Goal: Information Seeking & Learning: Learn about a topic

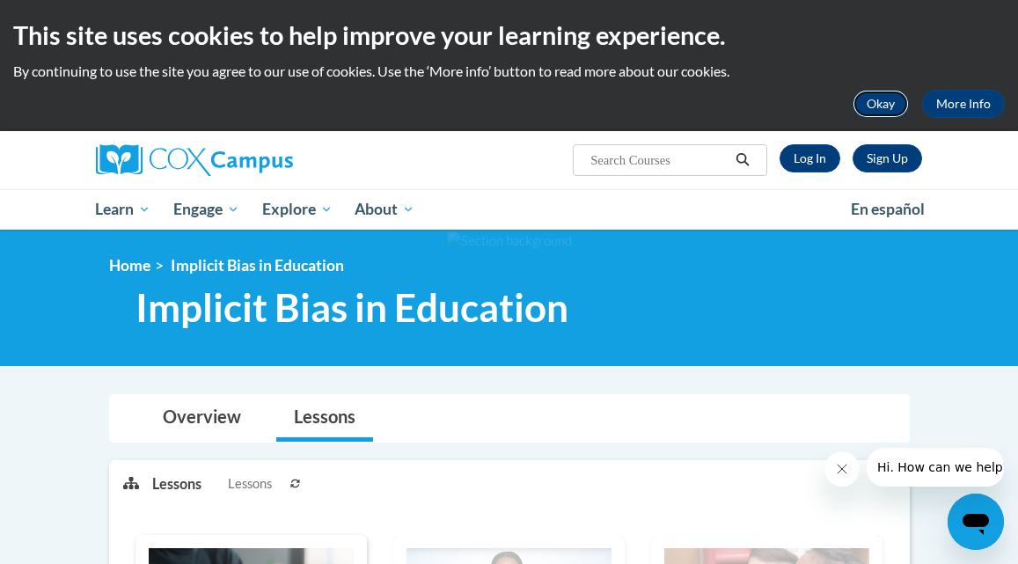
click at [894, 99] on button "Okay" at bounding box center [880, 104] width 56 height 28
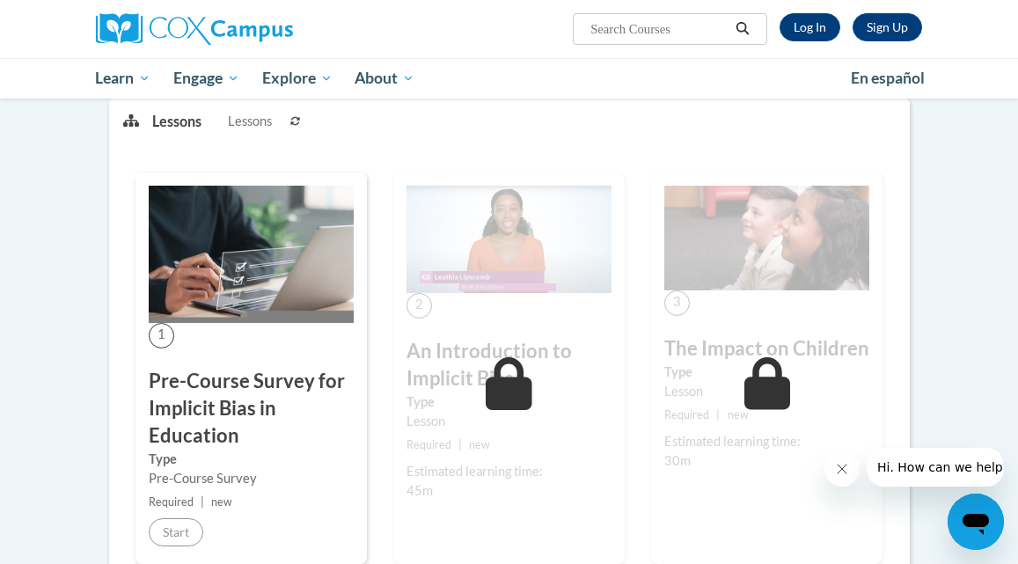
scroll to position [224, 0]
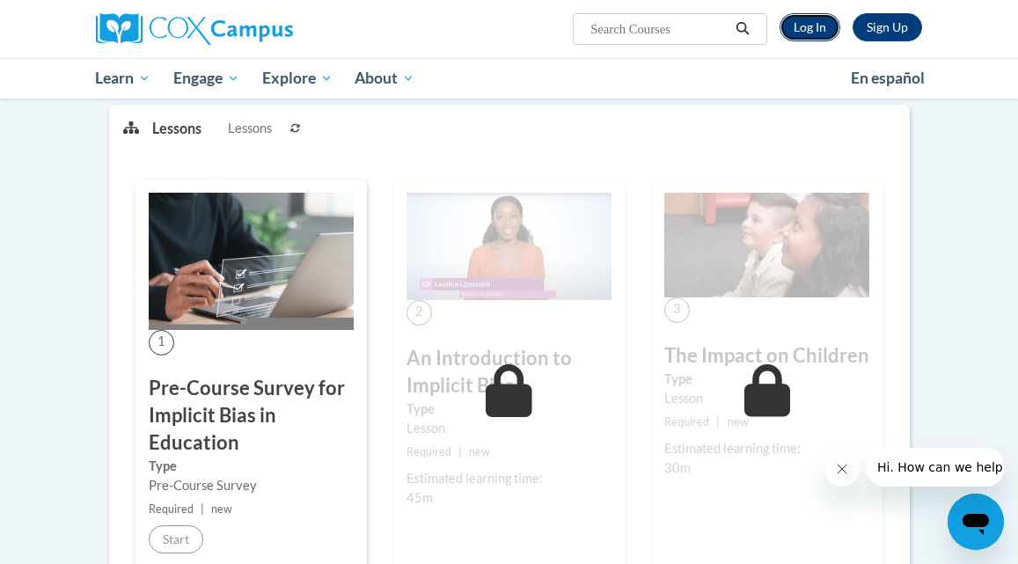
click at [806, 31] on link "Log In" at bounding box center [809, 27] width 61 height 28
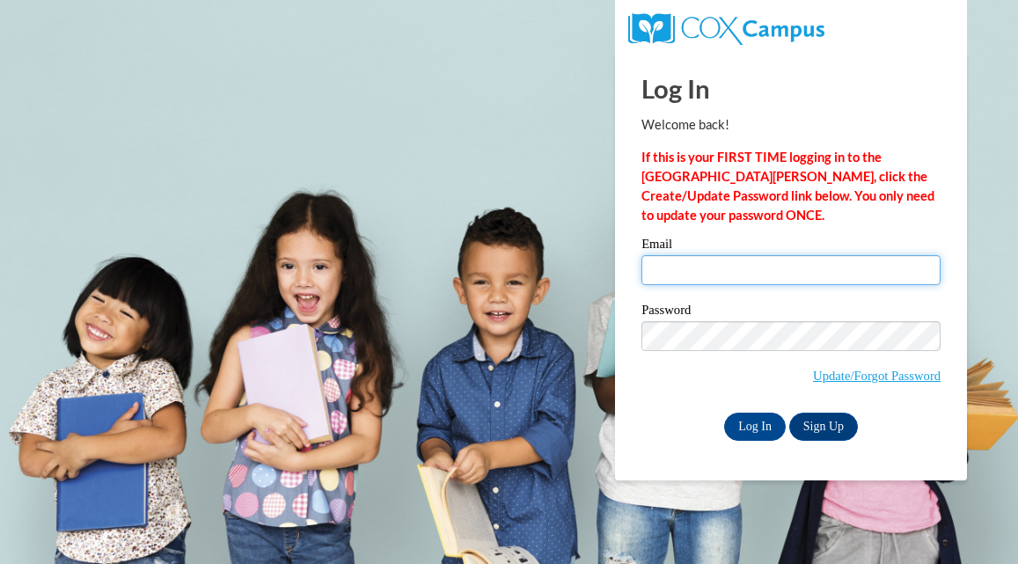
click at [794, 272] on input "Email" at bounding box center [790, 270] width 299 height 30
click at [807, 277] on input "Email" at bounding box center [790, 270] width 299 height 30
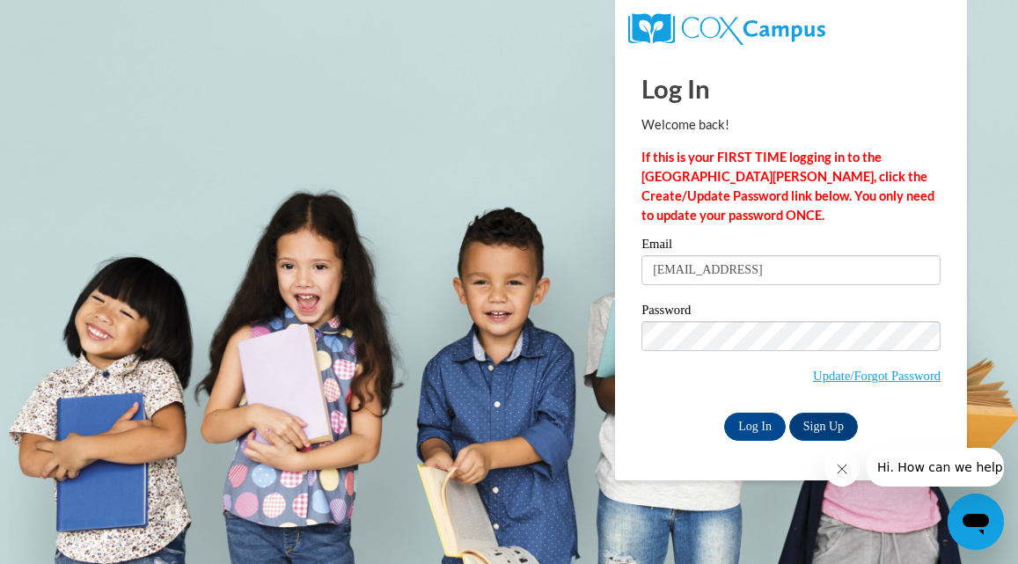
type input "myerscierra@yahoo.com"
click at [724, 412] on input "Log In" at bounding box center [755, 426] width 62 height 28
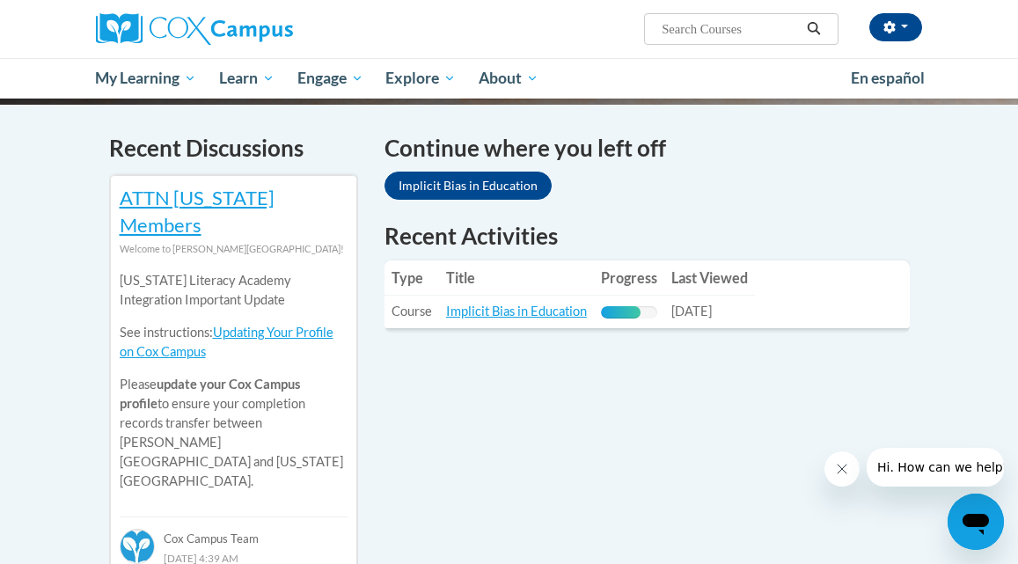
scroll to position [533, 0]
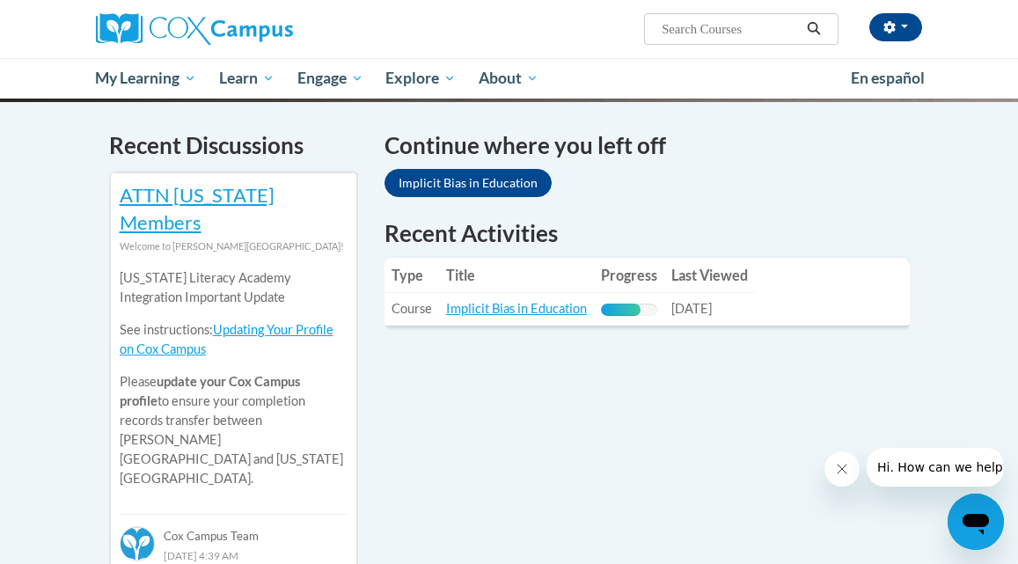
click at [514, 310] on div "Recent Activities Type Title Progress Last Viewed Type: Course Title: Implicit …" at bounding box center [646, 273] width 525 height 113
click at [496, 301] on link "Implicit Bias in Education" at bounding box center [516, 308] width 141 height 15
click at [483, 301] on link "Implicit Bias in Education" at bounding box center [516, 308] width 141 height 15
click at [496, 301] on link "Implicit Bias in Education" at bounding box center [516, 308] width 141 height 15
click at [483, 301] on link "Implicit Bias in Education" at bounding box center [516, 308] width 141 height 15
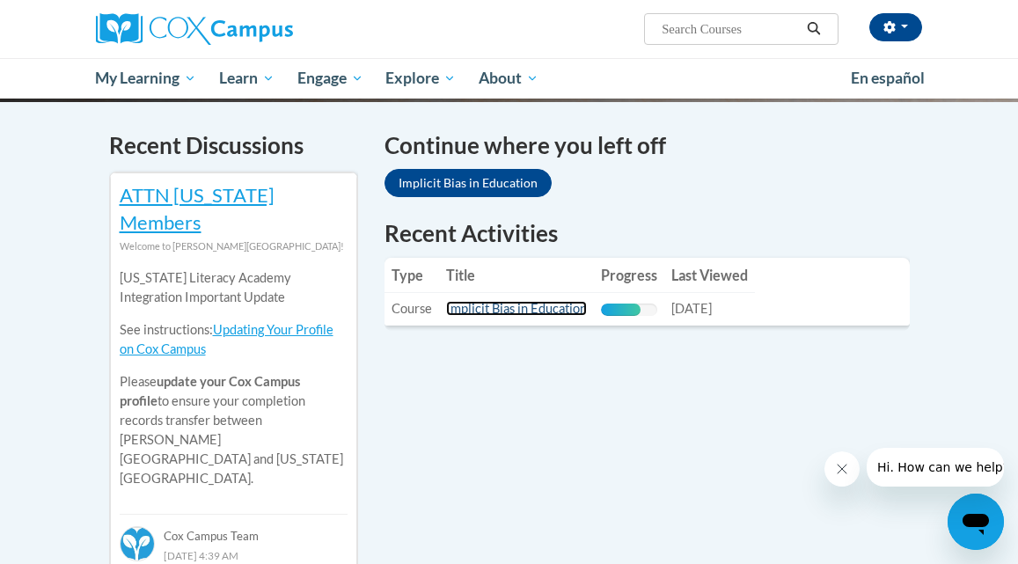
click at [478, 301] on link "Implicit Bias in Education" at bounding box center [516, 308] width 141 height 15
click at [488, 301] on link "Implicit Bias in Education" at bounding box center [516, 308] width 141 height 15
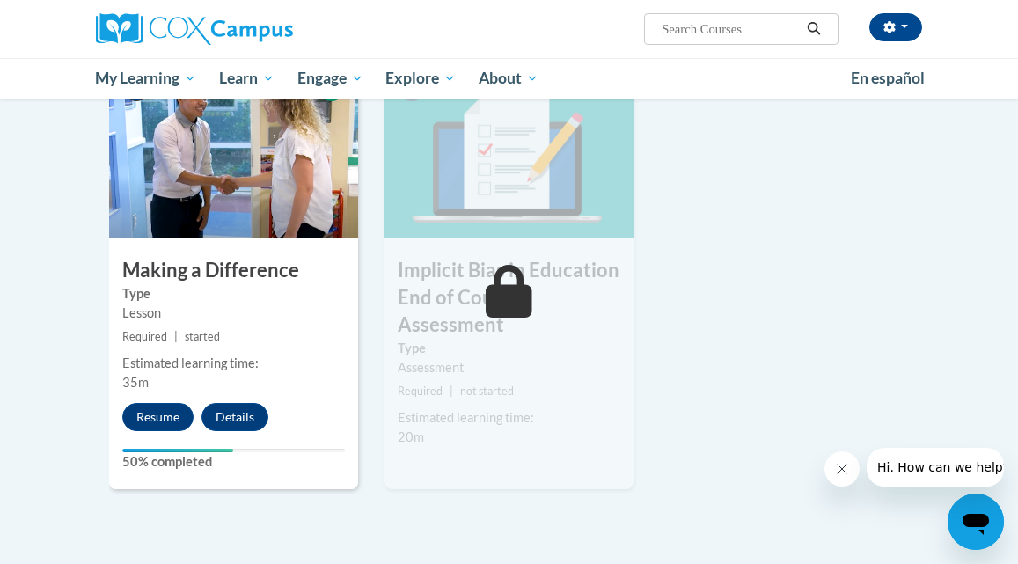
scroll to position [884, 0]
click at [142, 416] on button "Resume" at bounding box center [157, 416] width 71 height 28
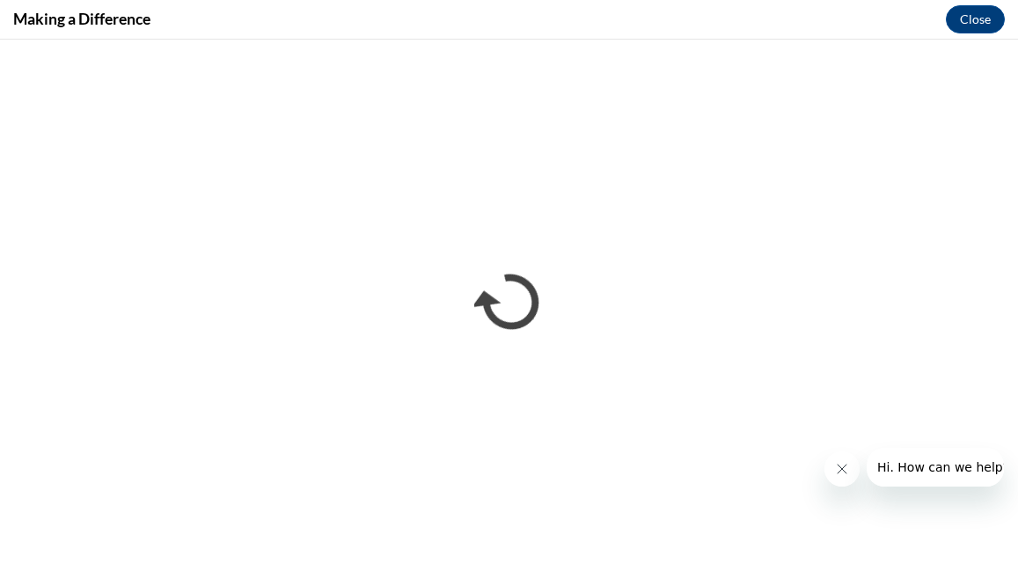
scroll to position [0, 0]
click at [986, 26] on button "Close" at bounding box center [974, 19] width 59 height 28
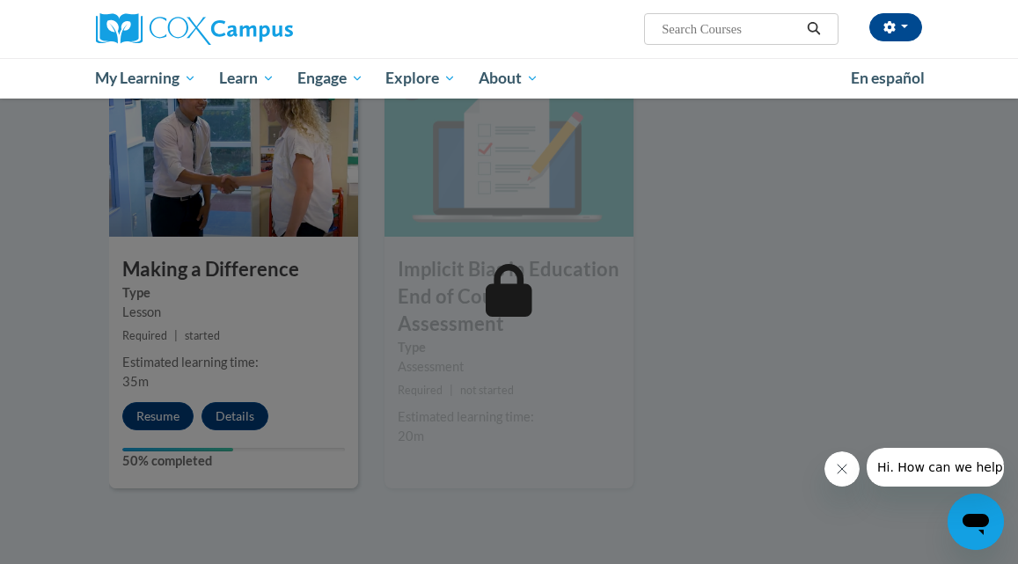
click at [174, 409] on div at bounding box center [509, 282] width 1018 height 564
click at [178, 417] on div at bounding box center [509, 282] width 1018 height 564
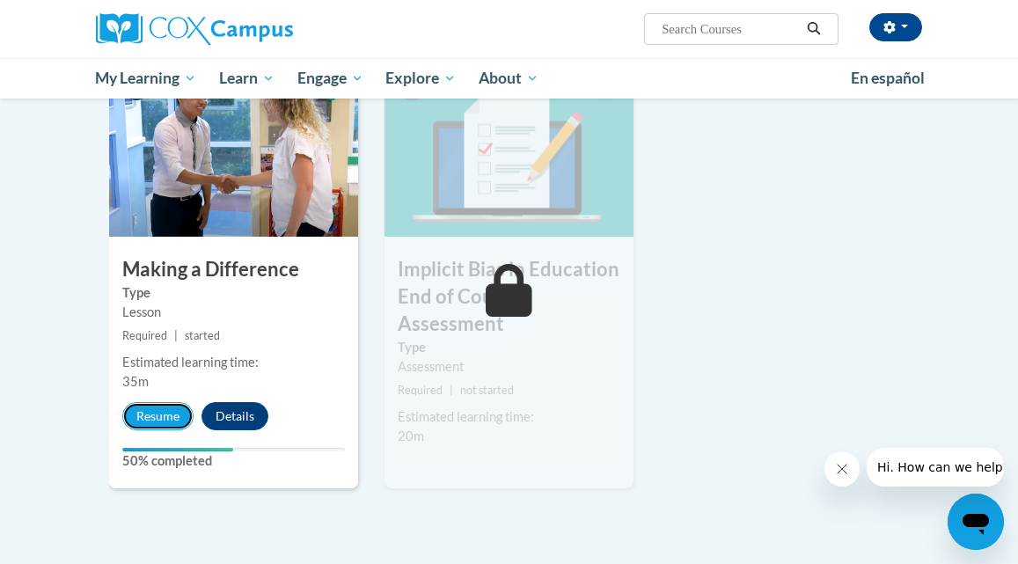
click at [178, 417] on button "Resume" at bounding box center [157, 416] width 71 height 28
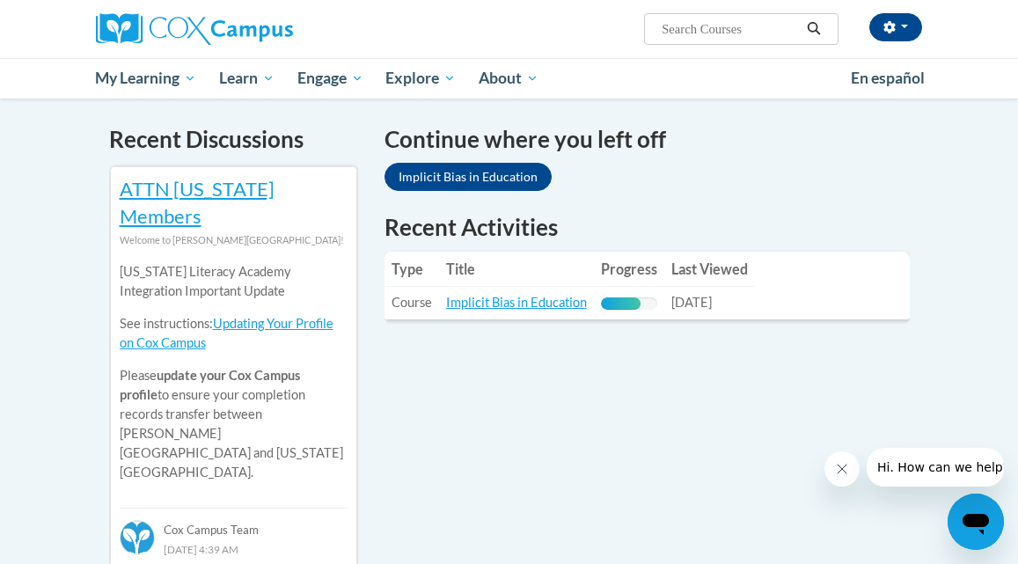
scroll to position [538, 0]
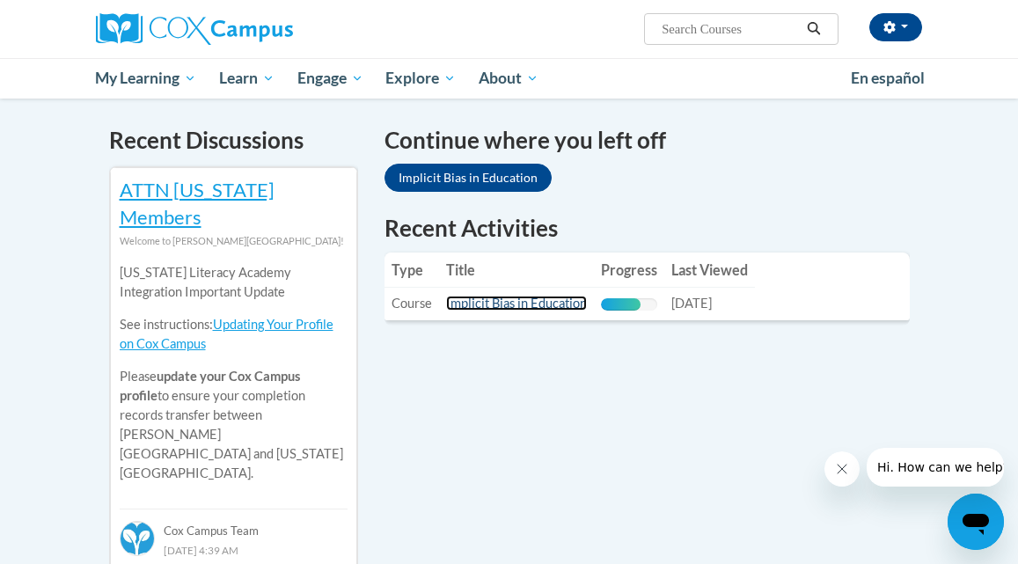
click at [567, 296] on link "Implicit Bias in Education" at bounding box center [516, 303] width 141 height 15
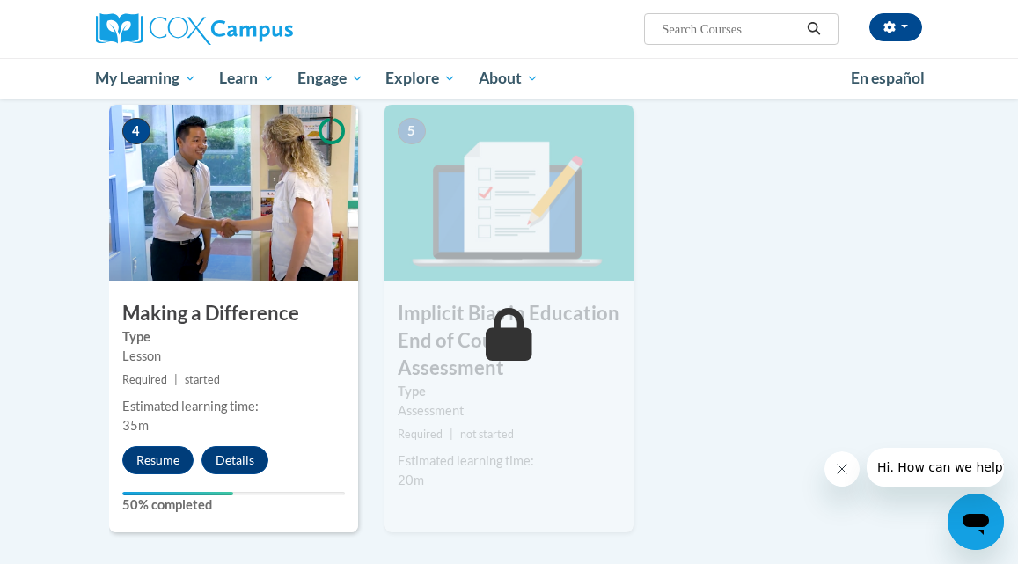
scroll to position [857, 0]
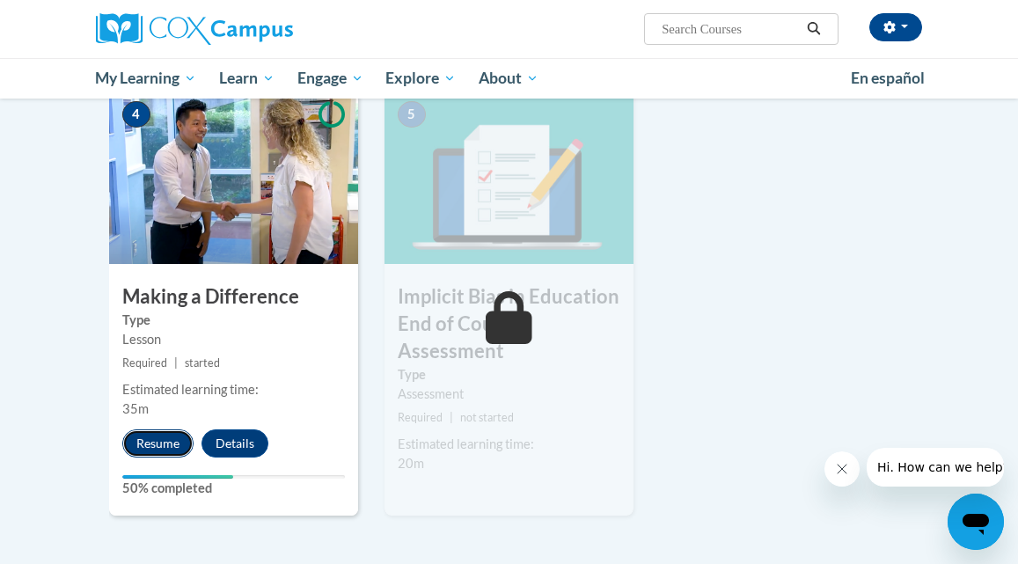
click at [175, 448] on button "Resume" at bounding box center [157, 443] width 71 height 28
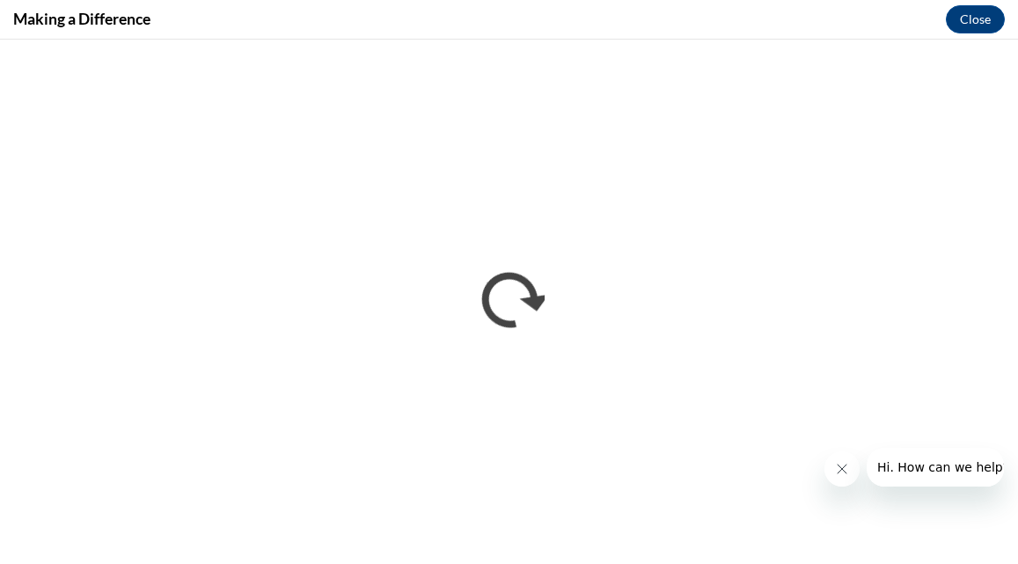
scroll to position [0, 0]
